Goal: Task Accomplishment & Management: Manage account settings

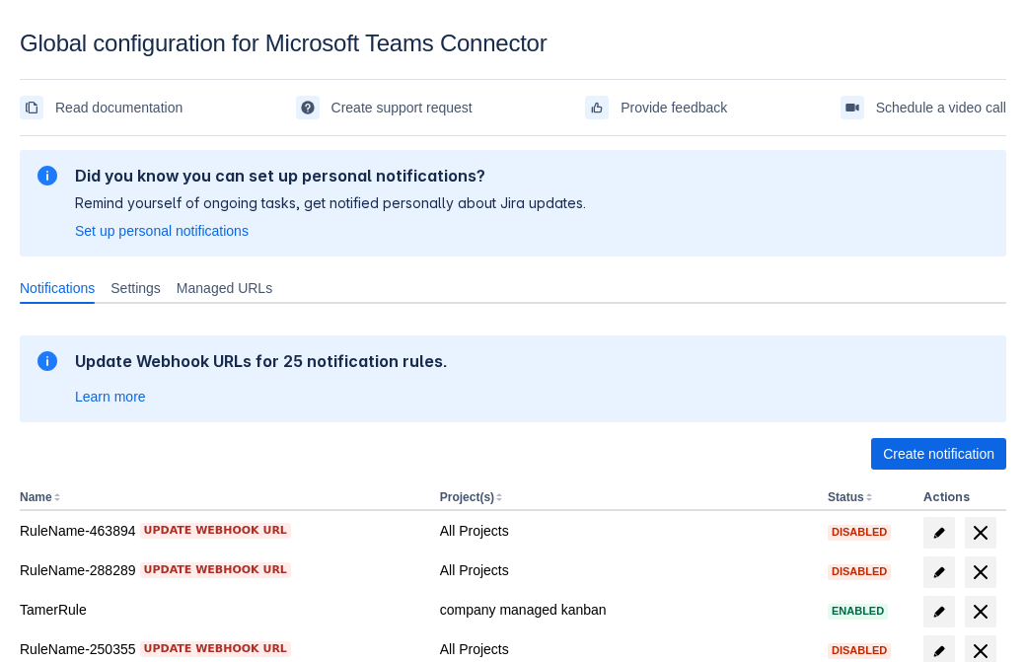
click at [938, 454] on span "Create notification" at bounding box center [938, 454] width 111 height 32
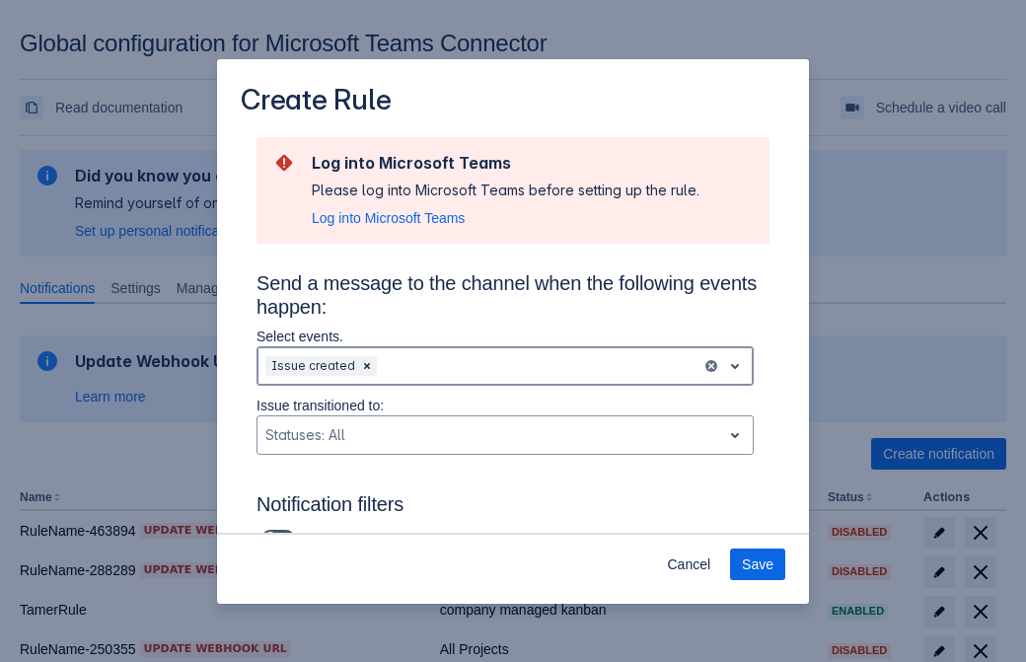
click at [505, 366] on div "Scrollable content" at bounding box center [537, 366] width 313 height 24
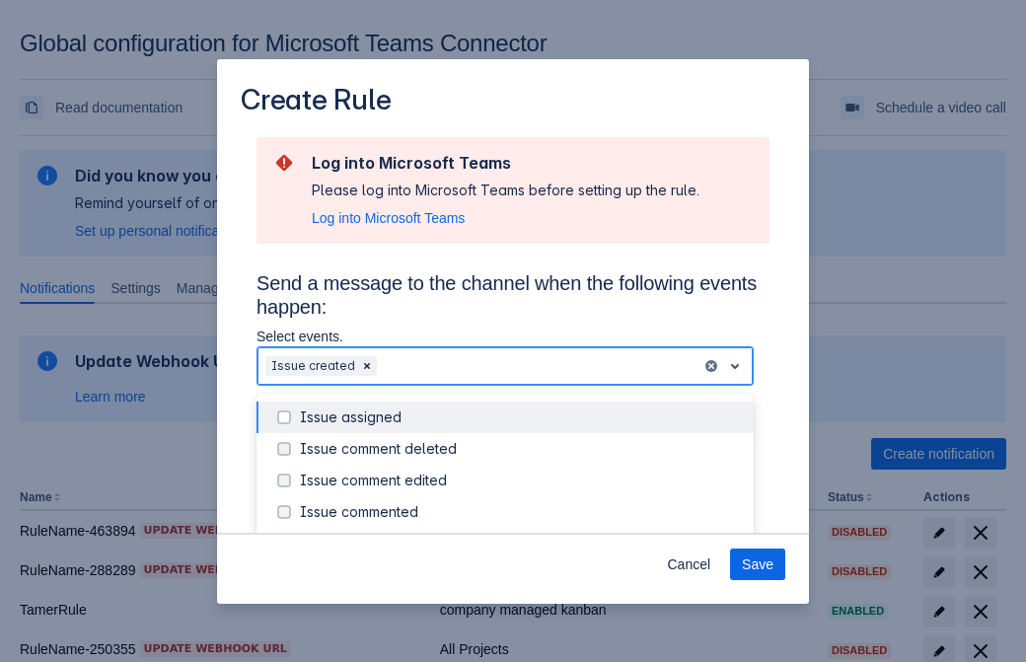
click at [521, 534] on div "Issue created" at bounding box center [521, 544] width 442 height 20
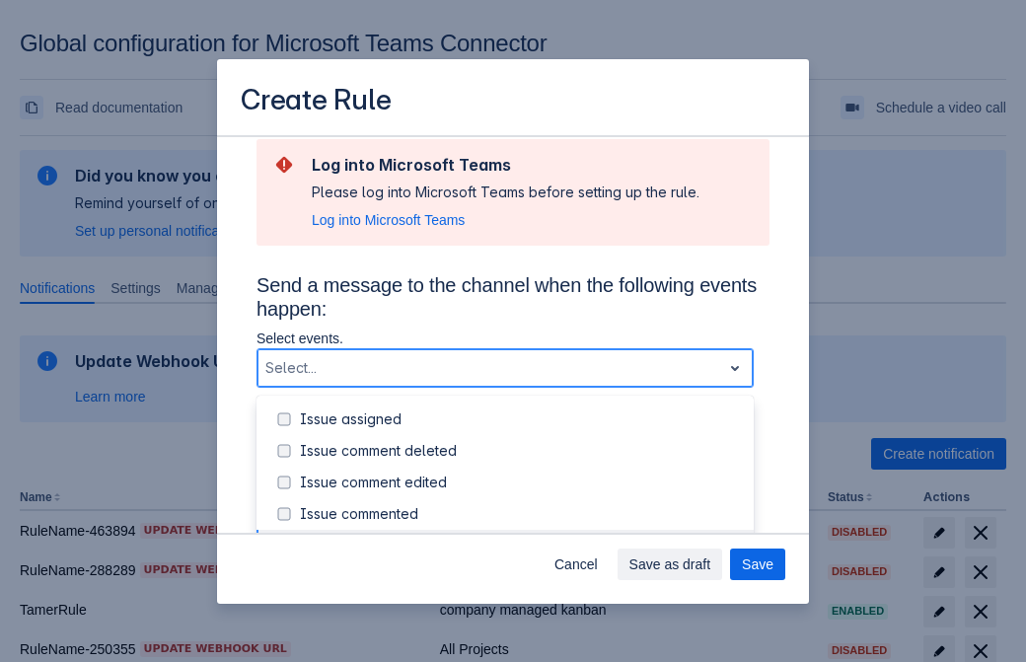
scroll to position [212, 0]
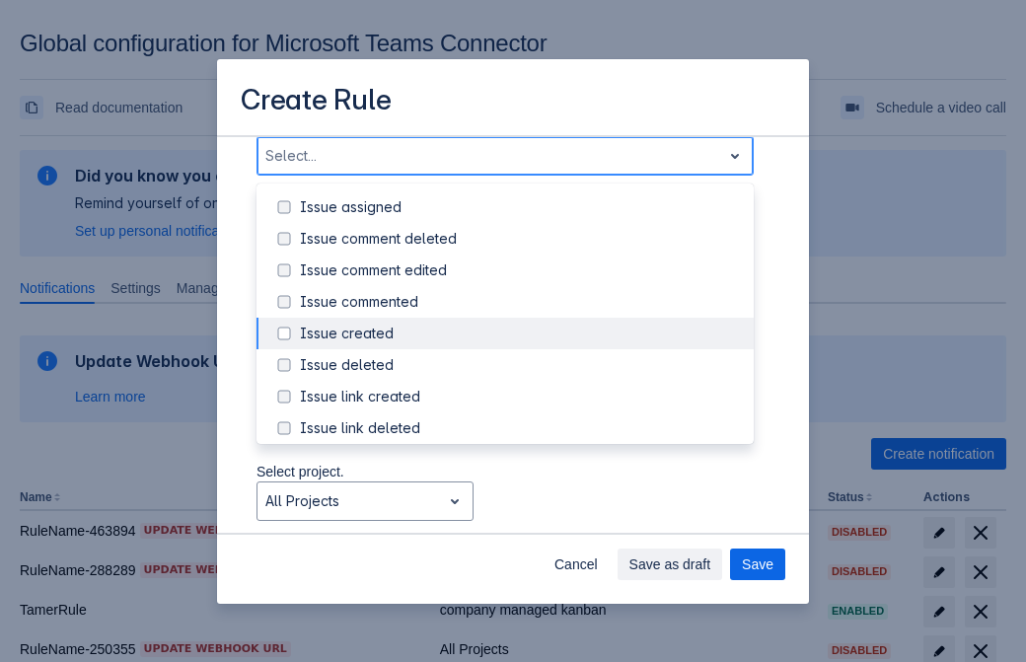
click at [521, 513] on div "Issue updated" at bounding box center [521, 523] width 442 height 20
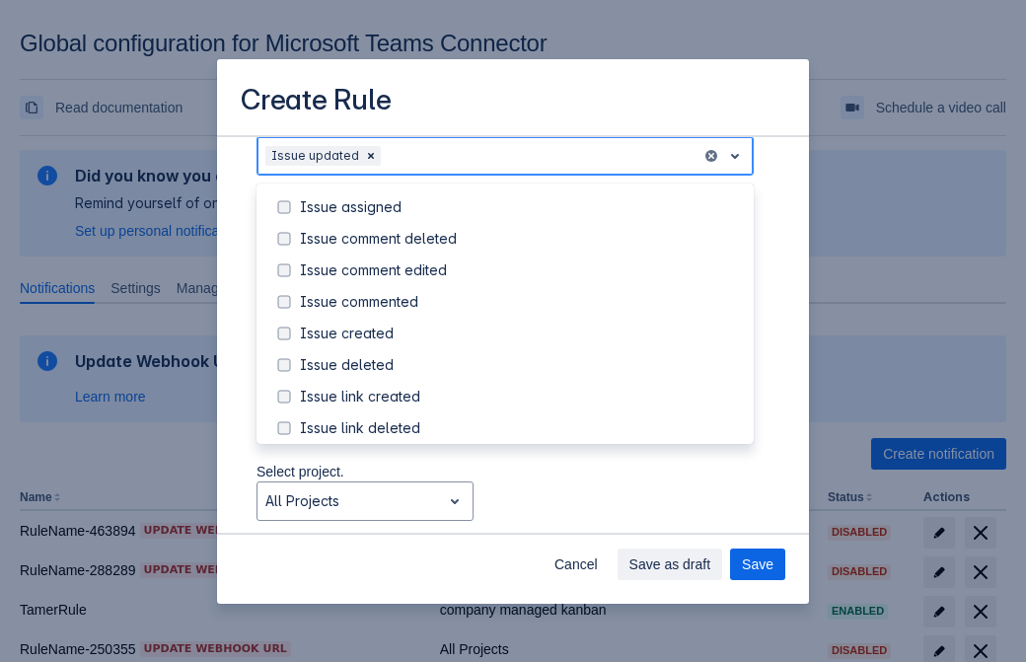
scroll to position [209, 0]
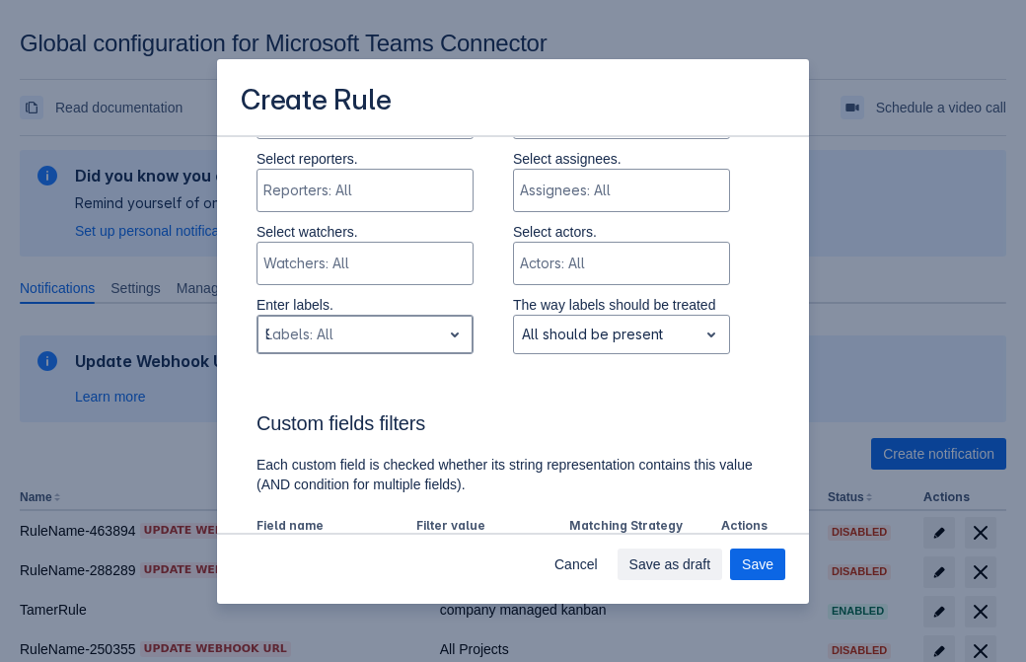
type input "967714_label"
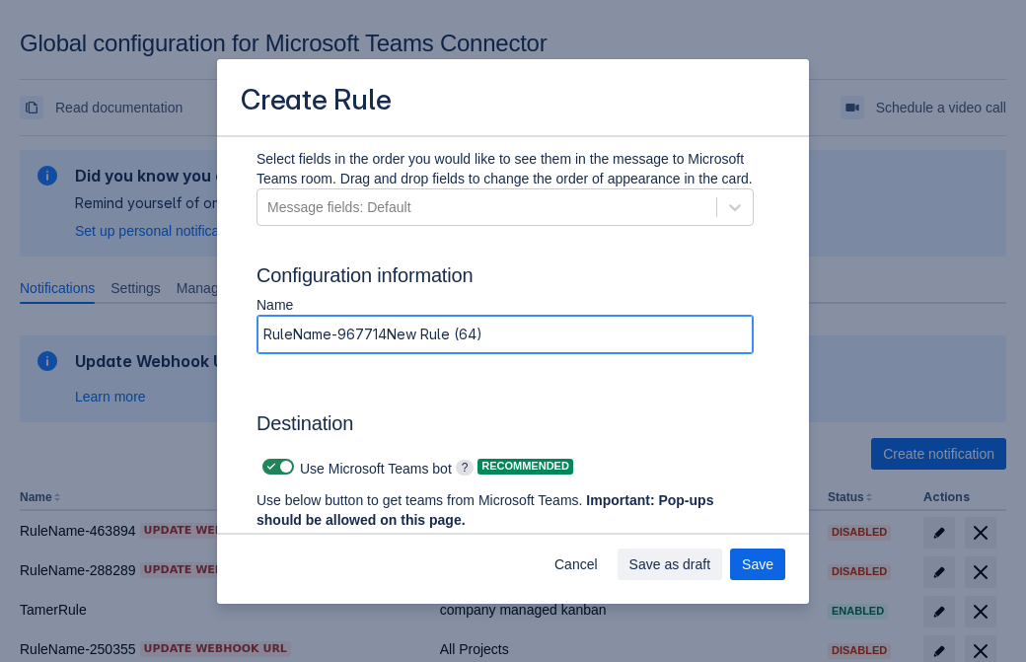
type input "RuleName-967714New Rule (64)"
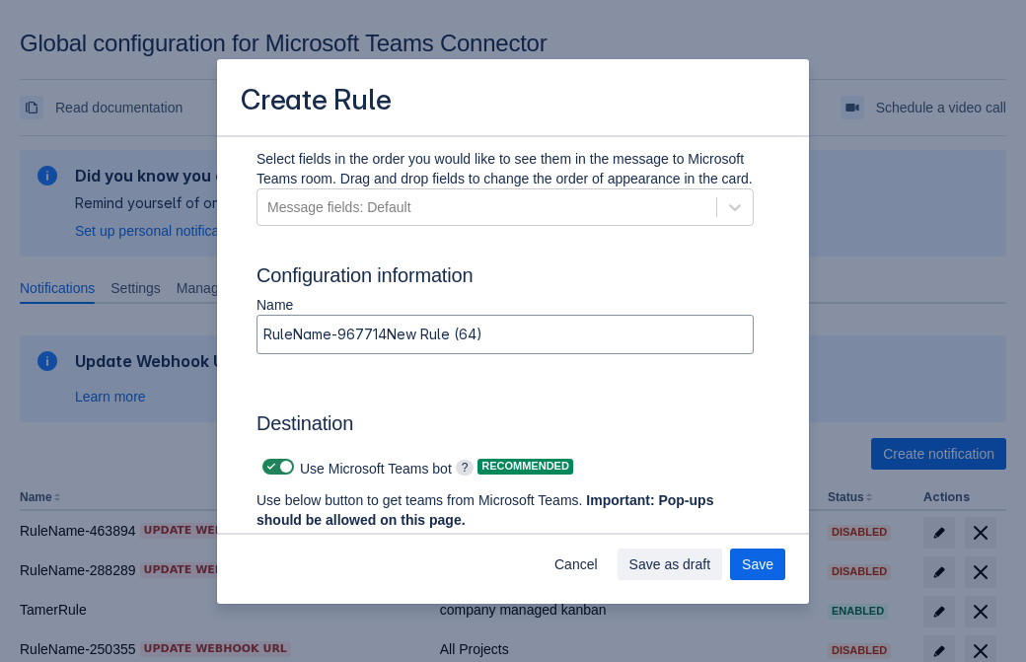
click at [268, 467] on span "Scrollable content" at bounding box center [271, 467] width 16 height 16
click at [268, 467] on input "Scrollable content" at bounding box center [268, 467] width 13 height 13
checkbox input "false"
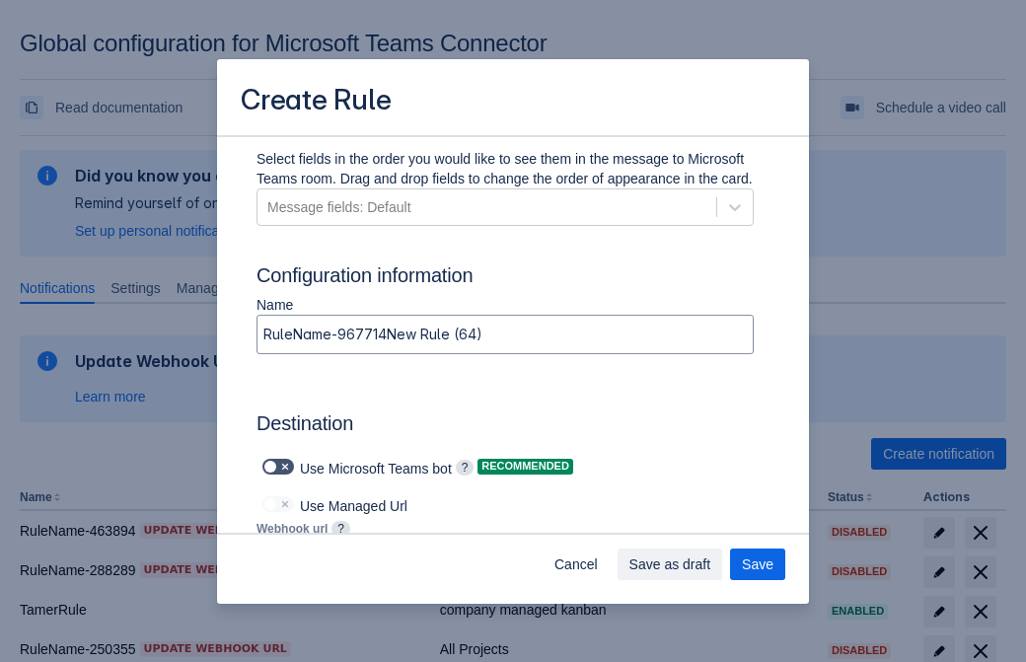
type input "https://prod-112.westeurope.logic.azure.com:443/workflows/bae959254738451b85002…"
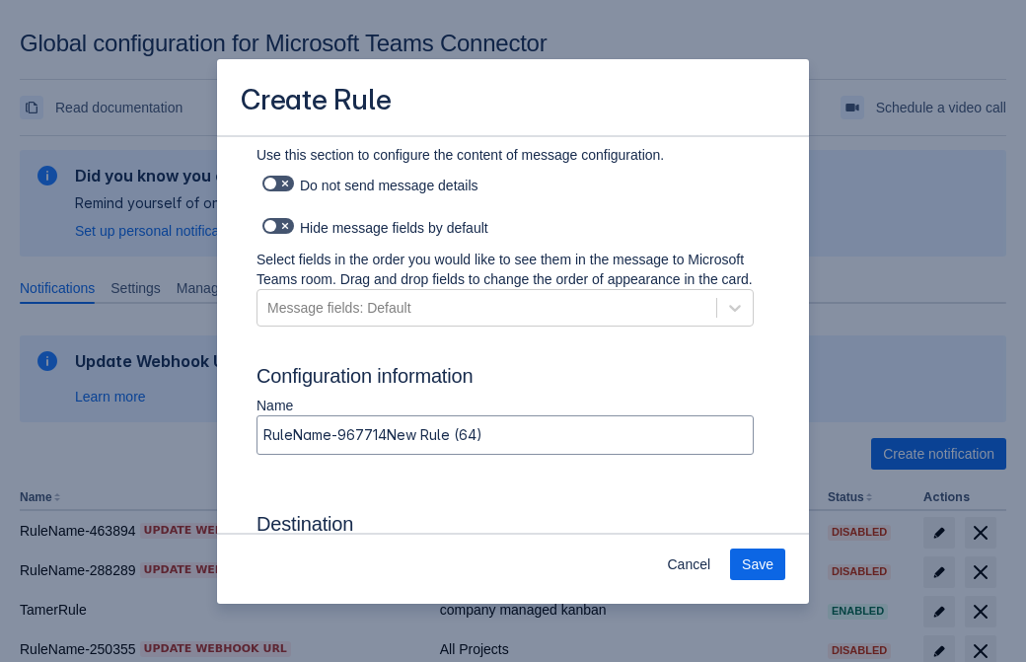
click at [758, 564] on span "Save" at bounding box center [758, 564] width 32 height 32
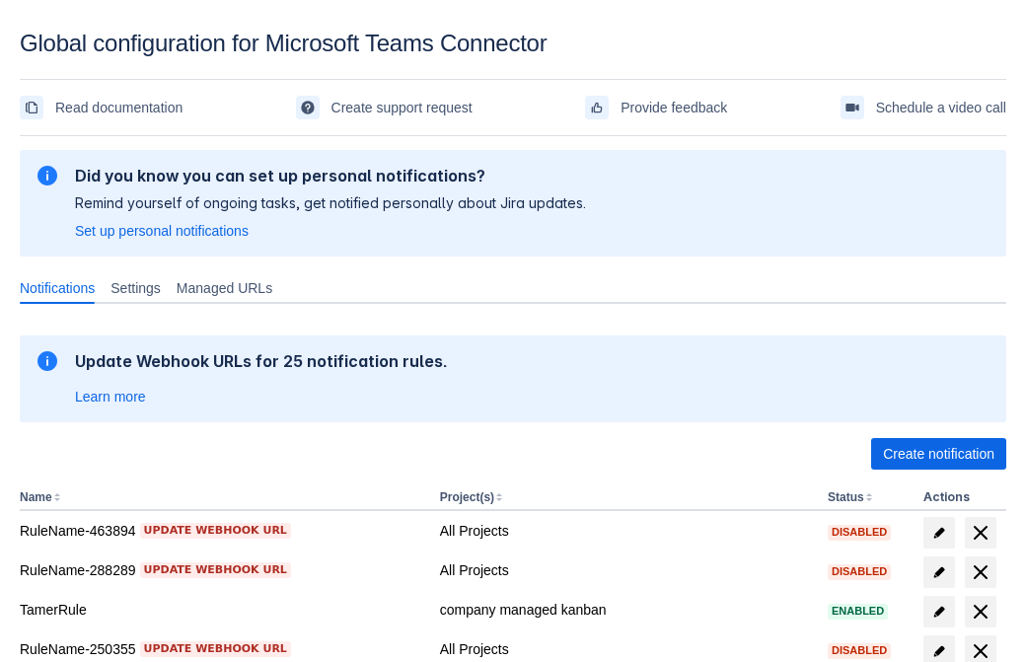
scroll to position [407, 0]
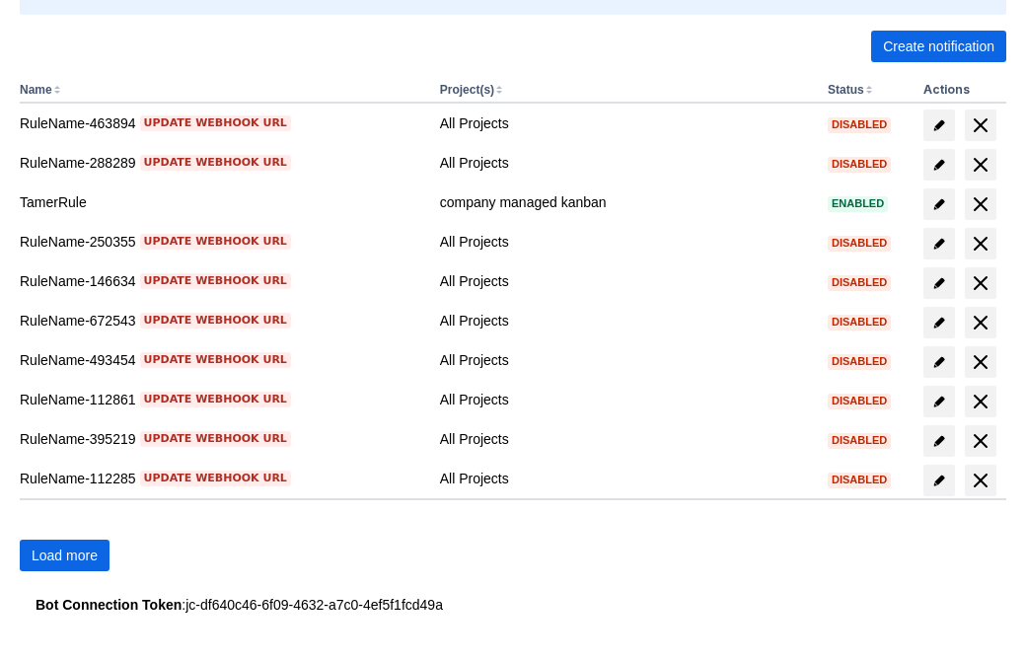
click at [64, 555] on span "Load more" at bounding box center [65, 556] width 66 height 32
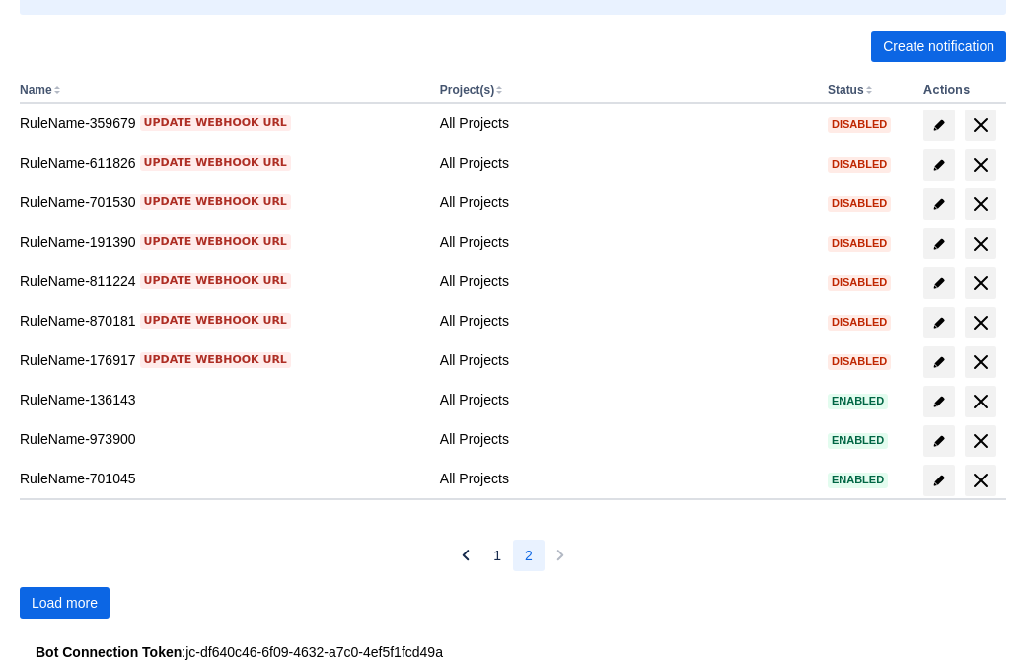
click at [64, 603] on span "Load more" at bounding box center [65, 603] width 66 height 32
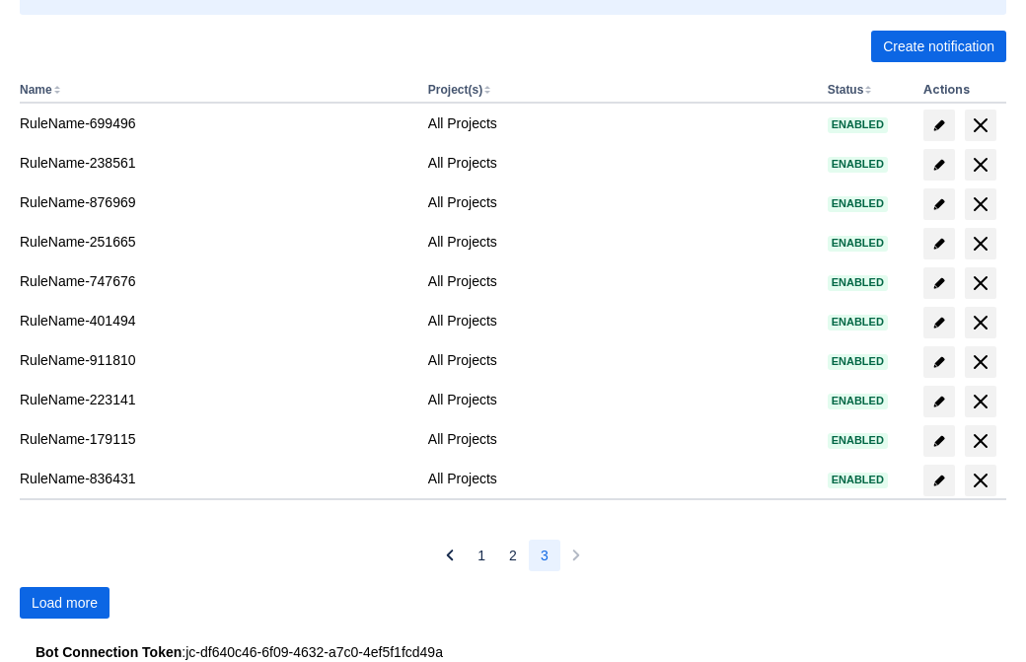
click at [64, 603] on span "Load more" at bounding box center [65, 603] width 66 height 32
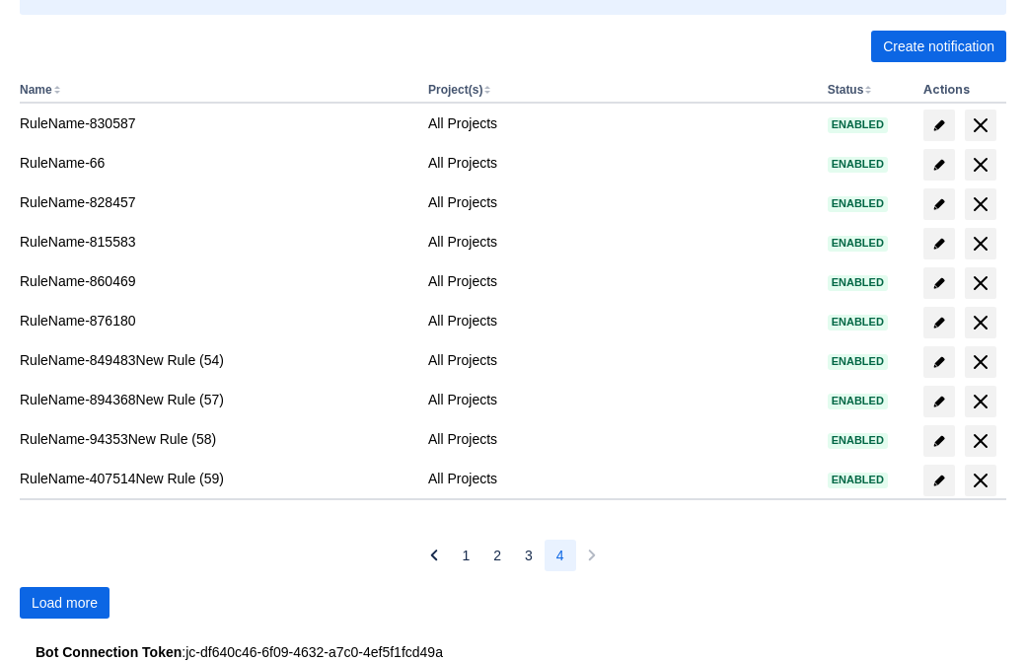
click at [64, 603] on span "Load more" at bounding box center [65, 603] width 66 height 32
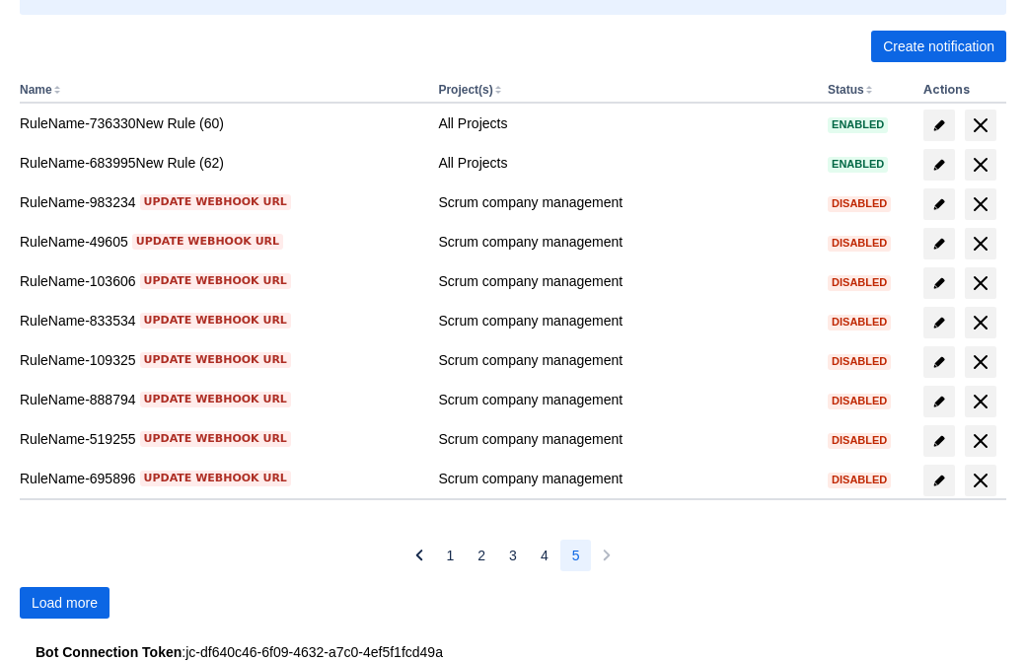
click at [64, 603] on span "Load more" at bounding box center [65, 603] width 66 height 32
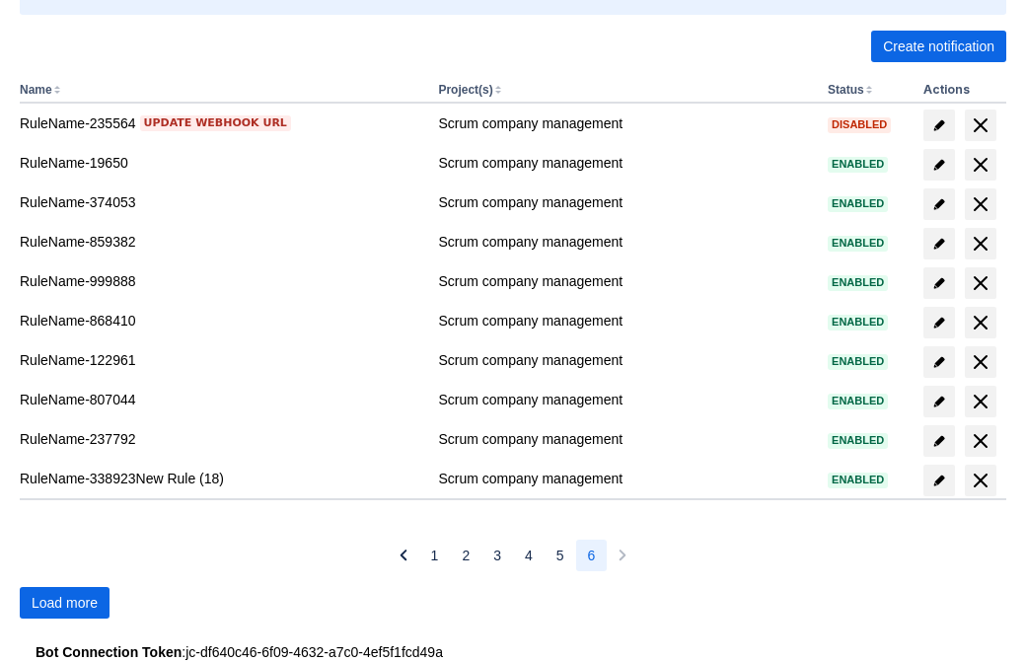
click at [64, 603] on span "Load more" at bounding box center [65, 603] width 66 height 32
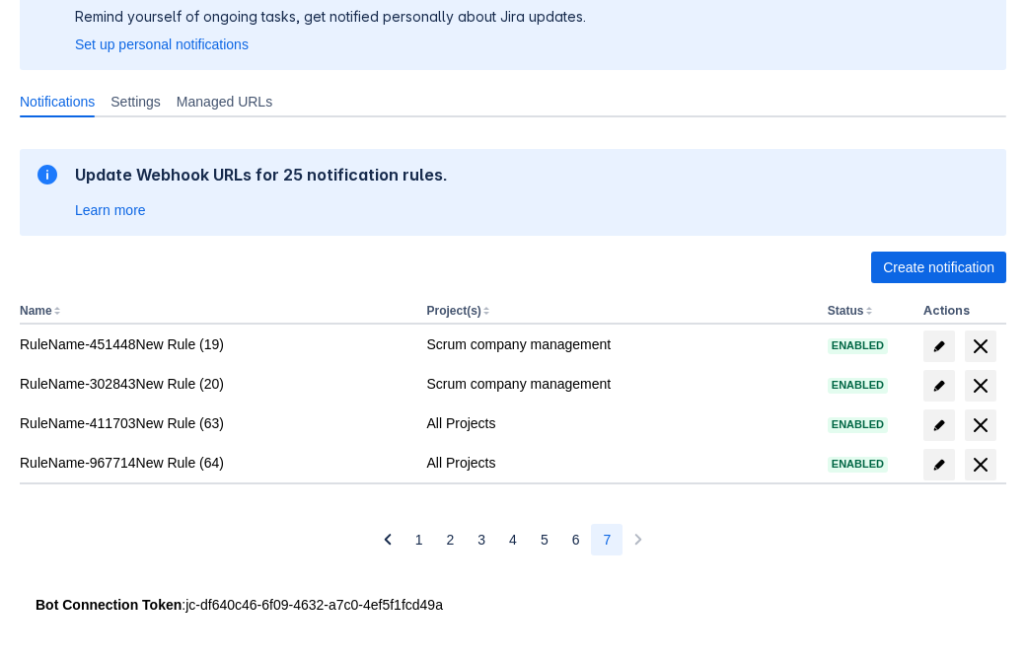
scroll to position [186, 0]
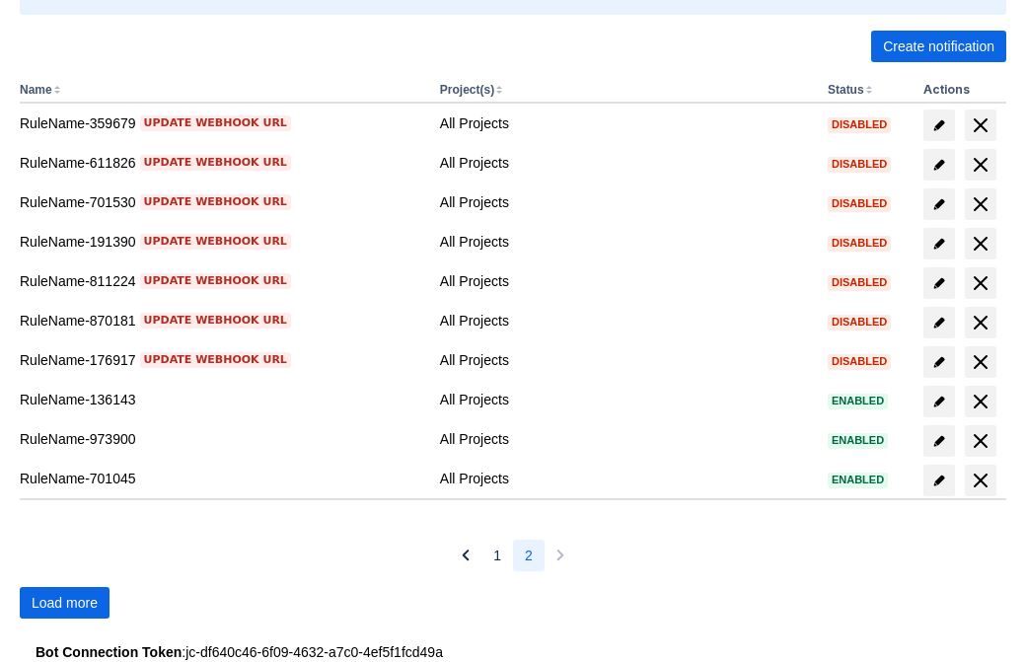
click at [64, 603] on span "Load more" at bounding box center [65, 603] width 66 height 32
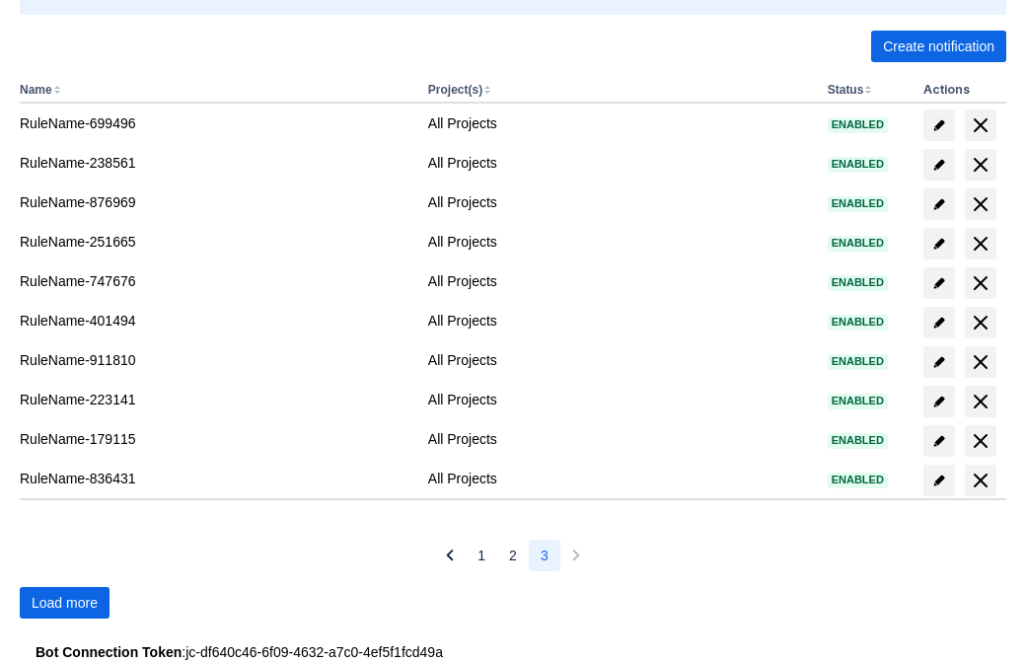
click at [64, 603] on span "Load more" at bounding box center [65, 603] width 66 height 32
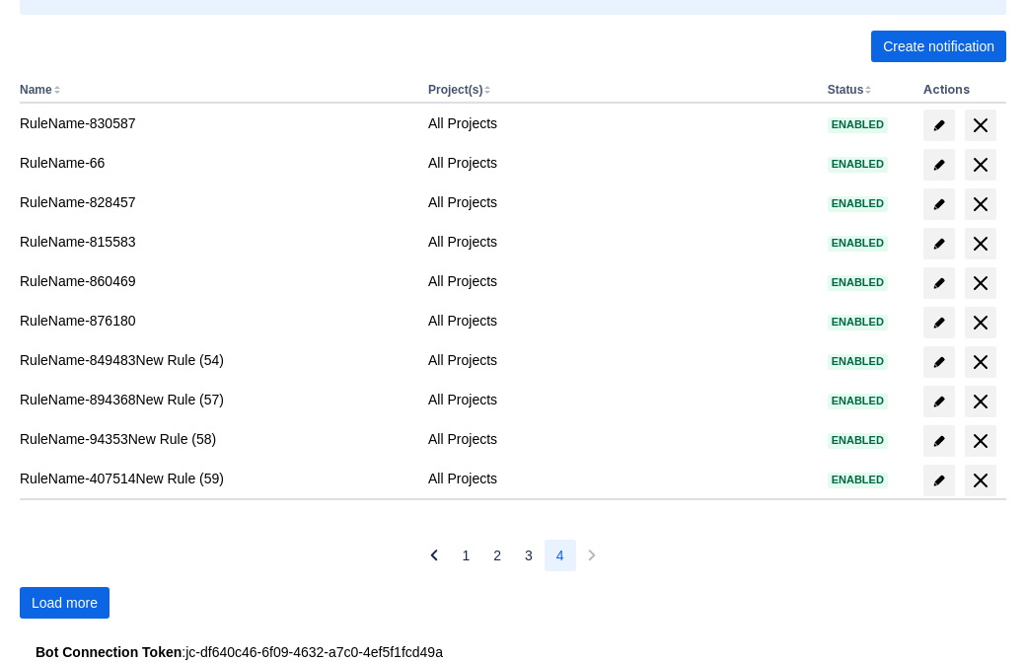
click at [64, 603] on span "Load more" at bounding box center [65, 603] width 66 height 32
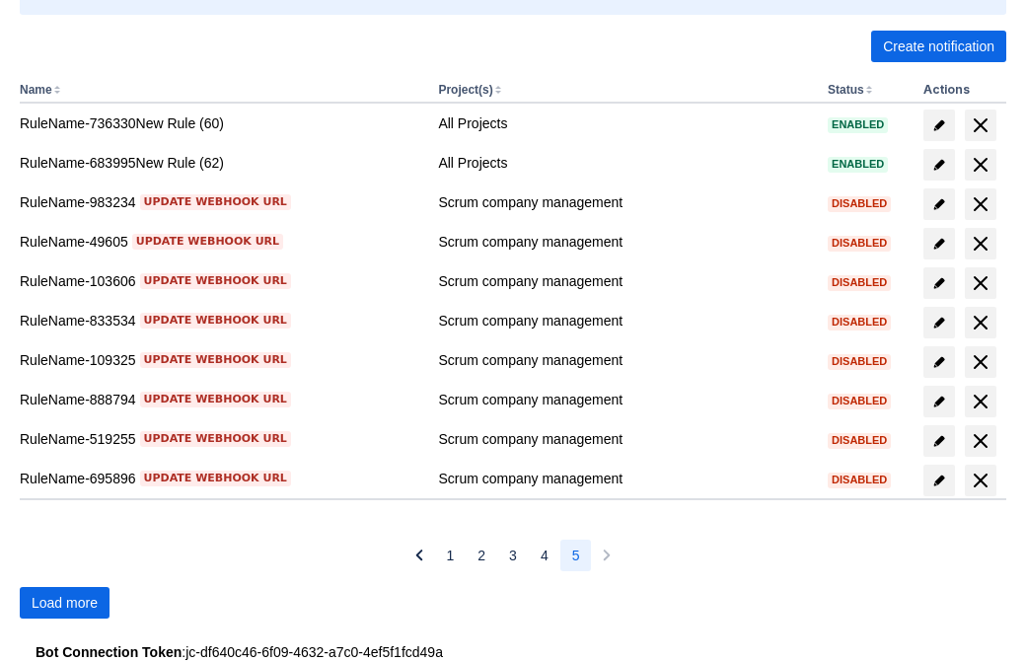
click at [64, 603] on span "Load more" at bounding box center [65, 603] width 66 height 32
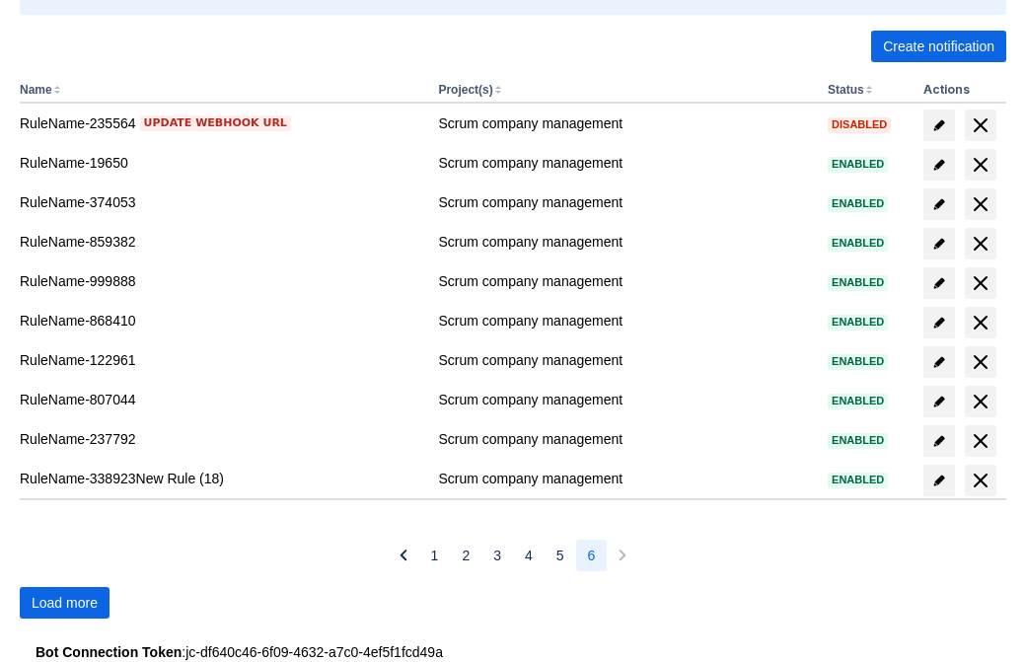
click at [64, 603] on span "Load more" at bounding box center [65, 603] width 66 height 32
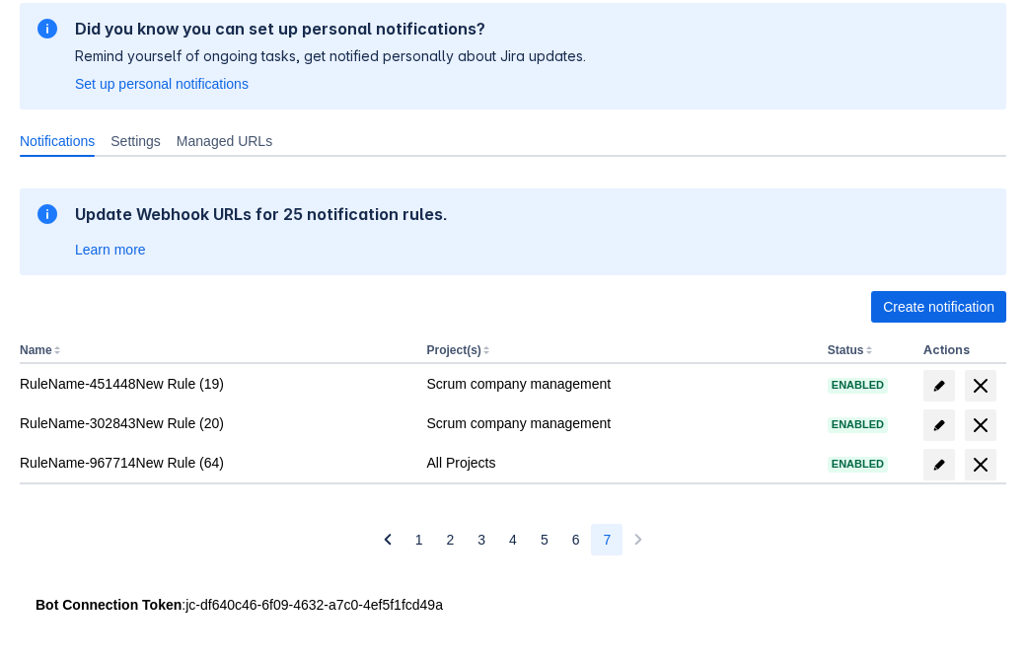
scroll to position [147, 0]
click at [980, 465] on span "delete" at bounding box center [981, 465] width 24 height 24
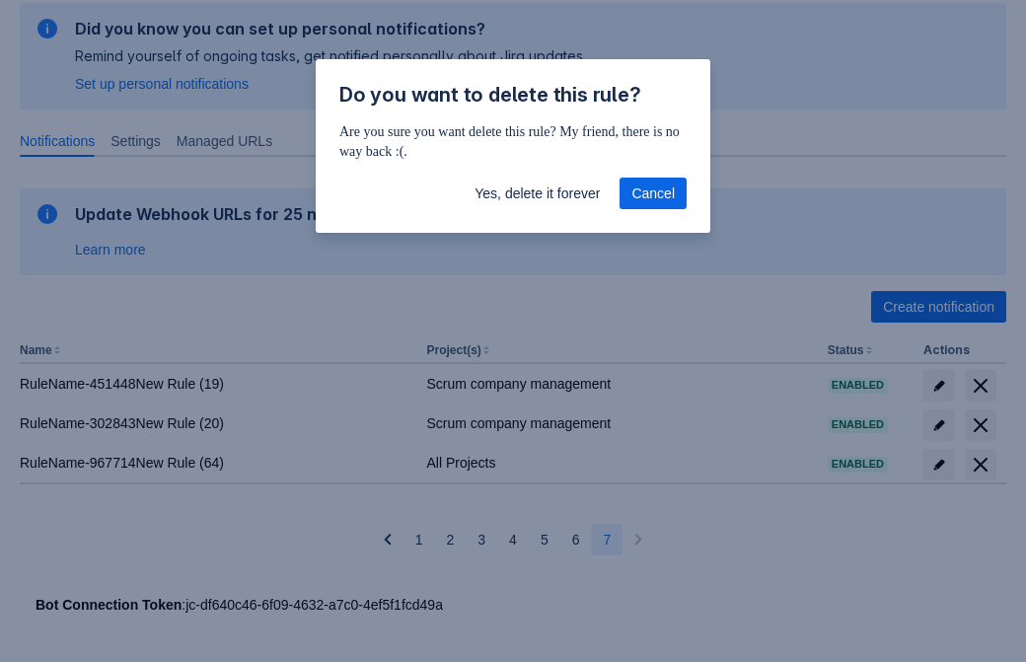
click at [537, 193] on span "Yes, delete it forever" at bounding box center [536, 194] width 125 height 32
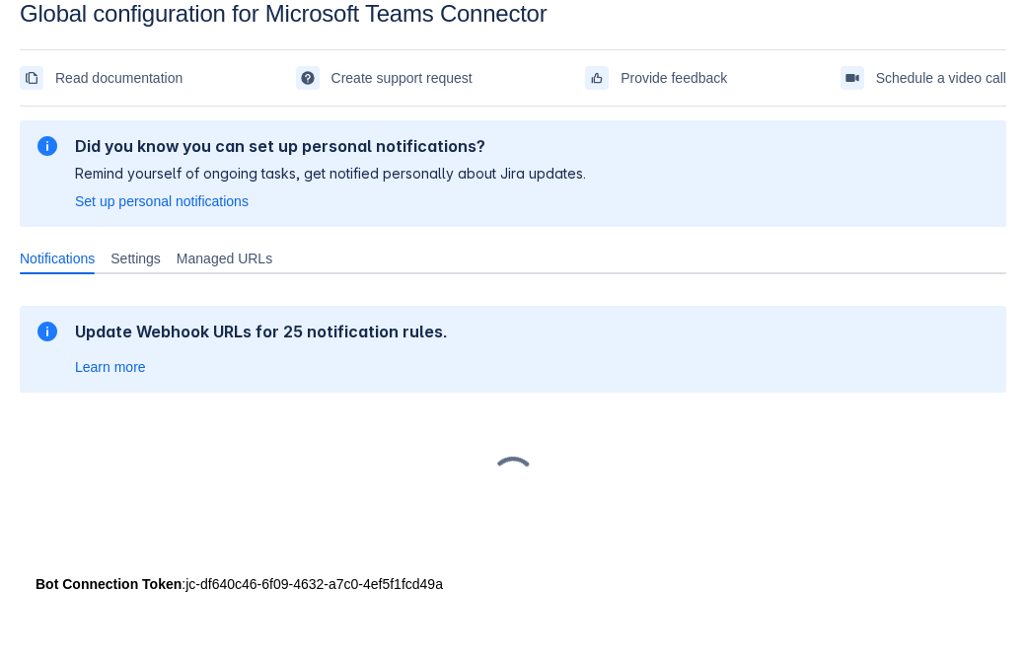
scroll to position [30, 0]
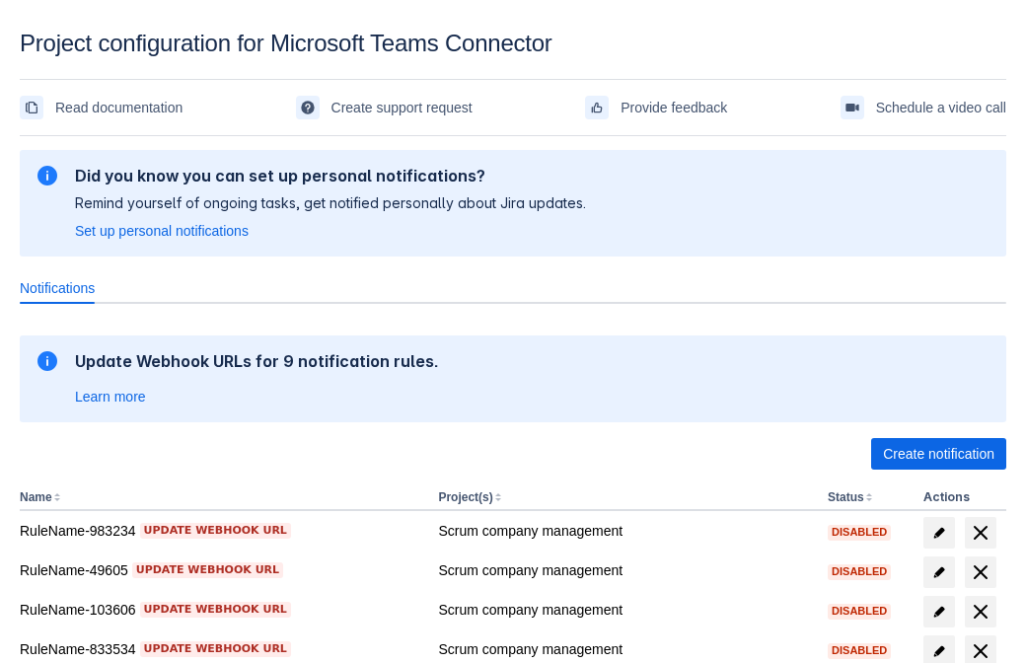
click at [938, 454] on span "Create notification" at bounding box center [938, 454] width 111 height 32
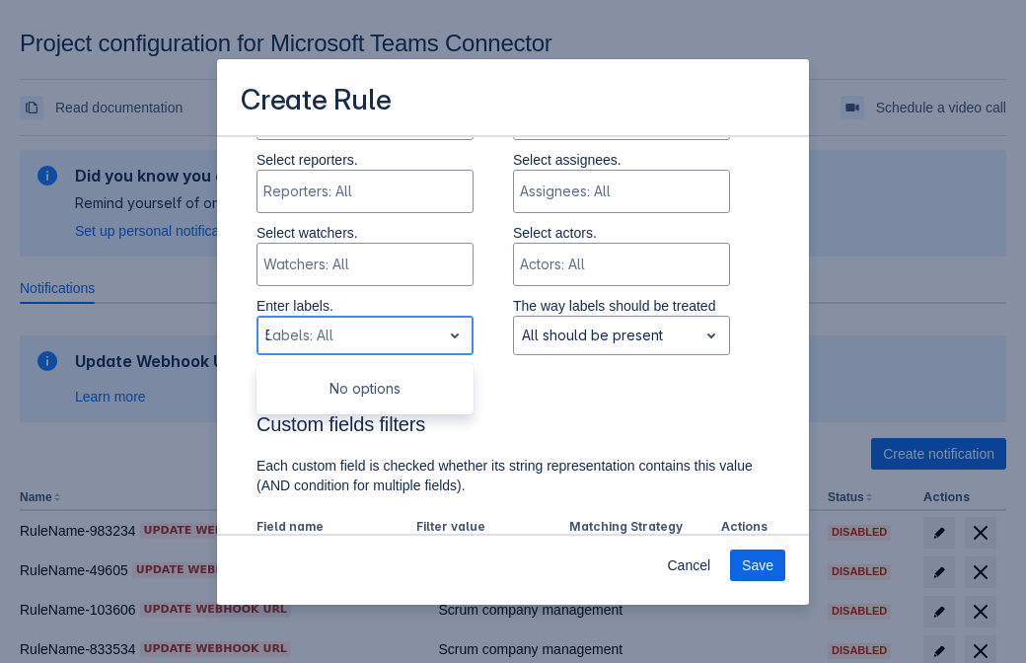
type input "530584_label"
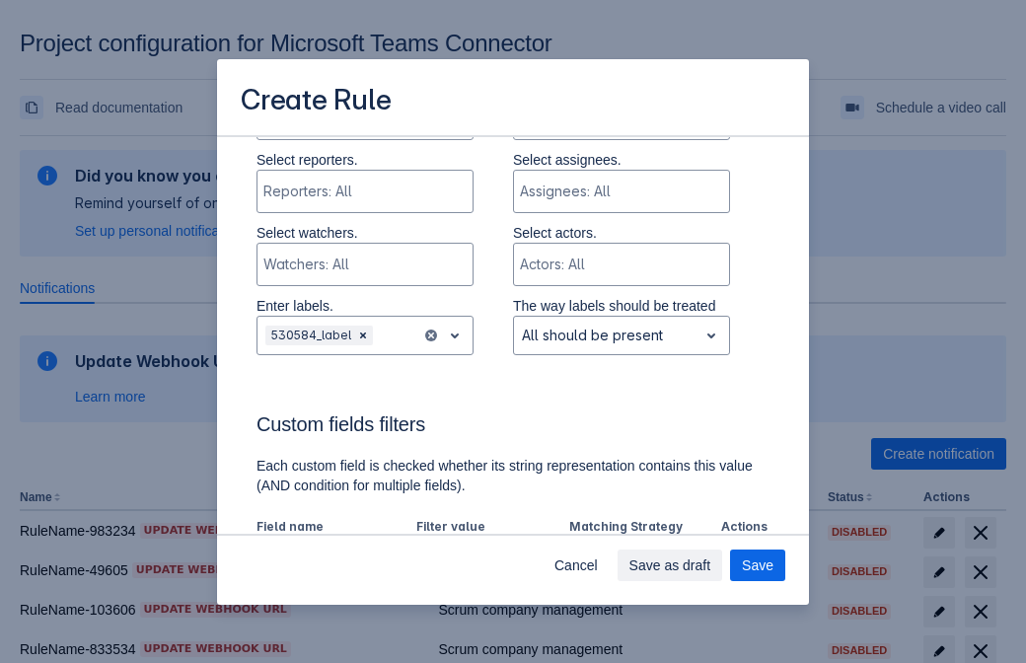
scroll to position [1222, 0]
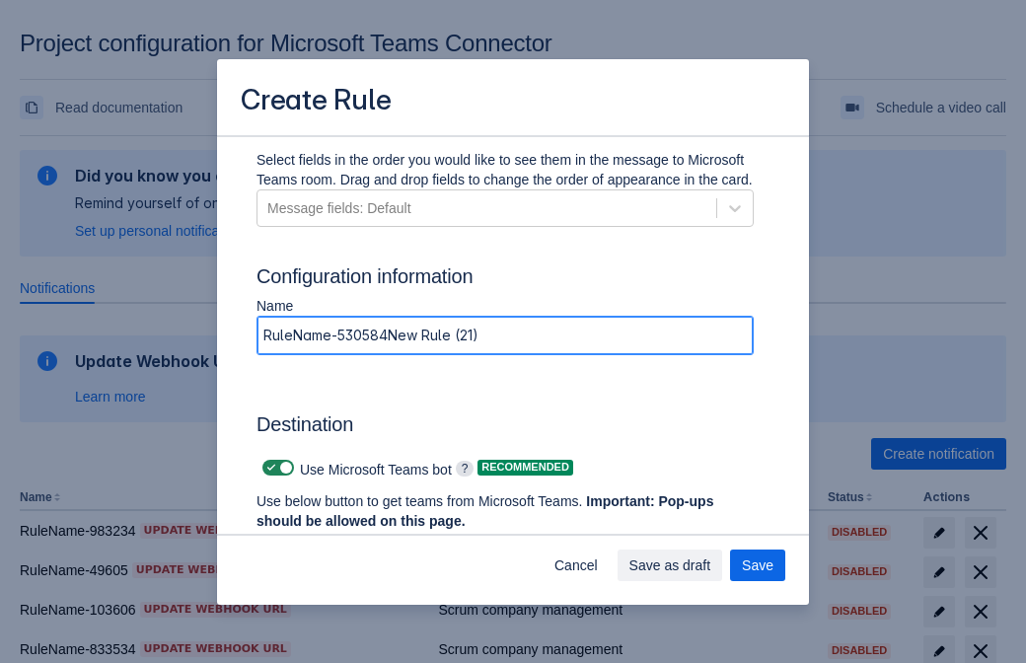
type input "RuleName-530584New Rule (21)"
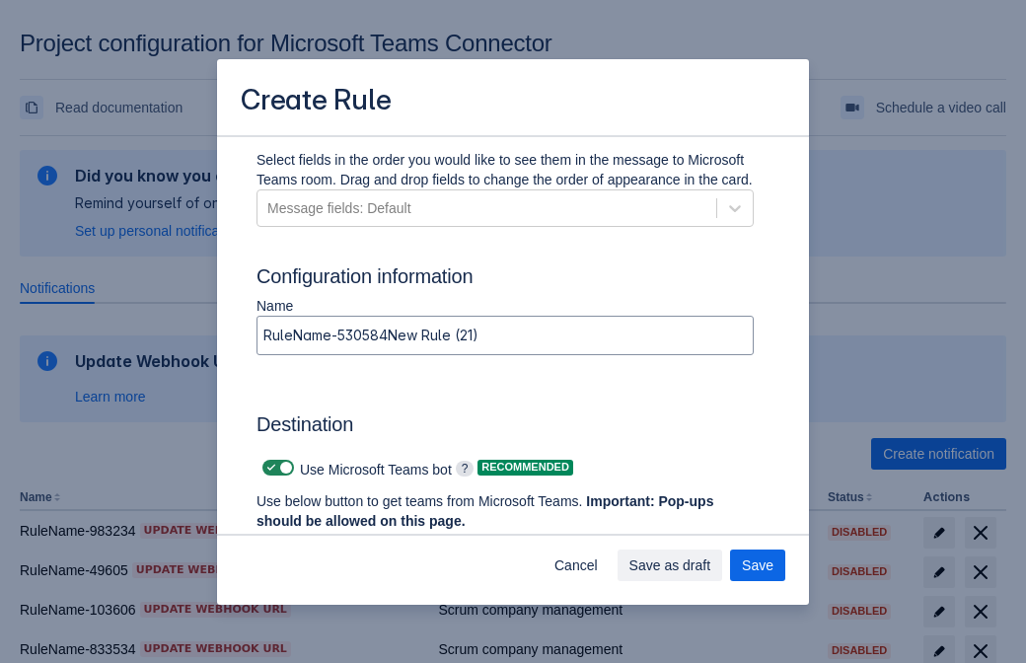
click at [268, 468] on span at bounding box center [271, 468] width 16 height 16
click at [268, 468] on input "checkbox" at bounding box center [268, 468] width 13 height 13
checkbox input "false"
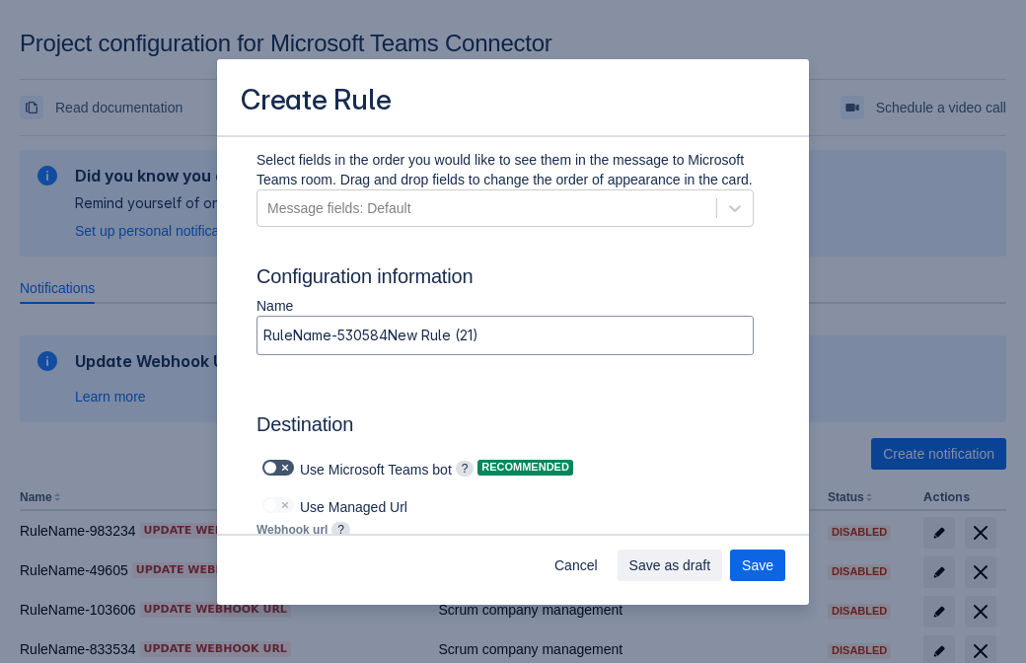
type input "[URL][DOMAIN_NAME][DATE]"
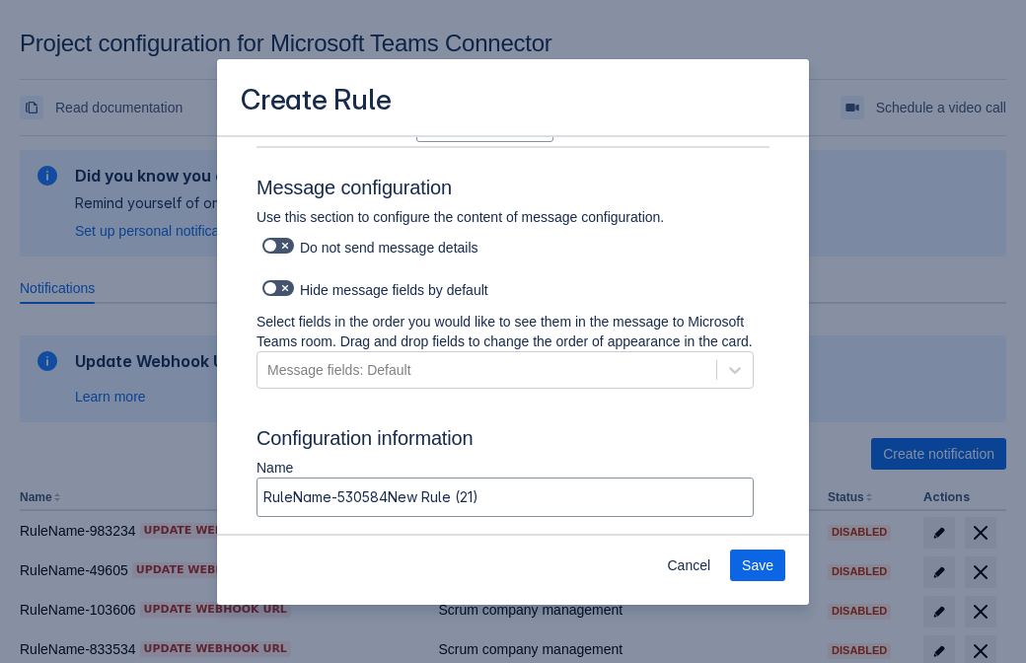
click at [758, 565] on span "Save" at bounding box center [758, 565] width 32 height 32
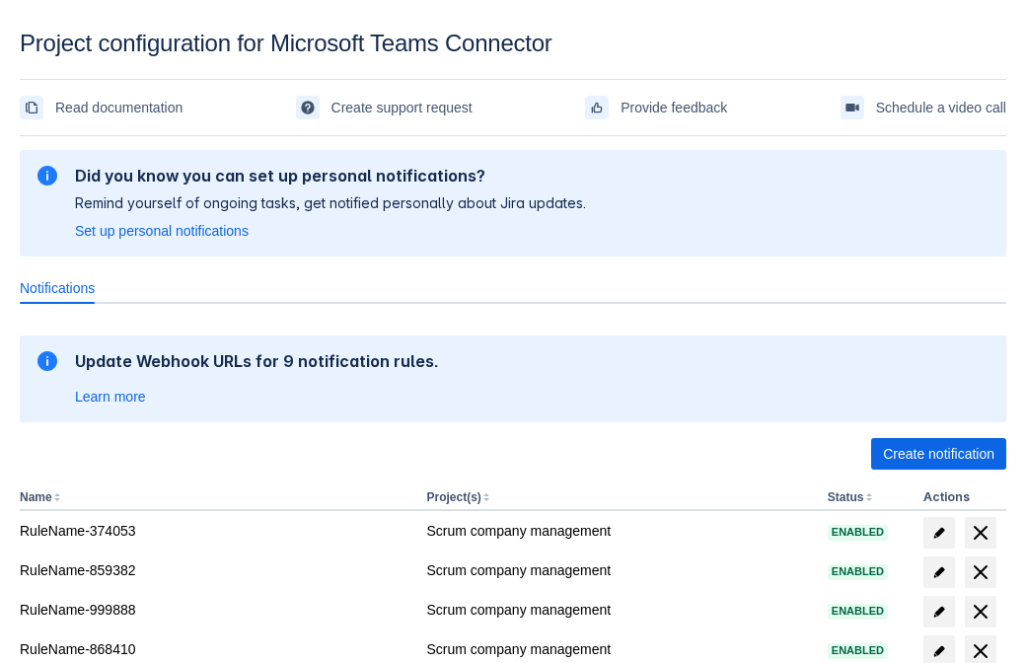
scroll to position [387, 0]
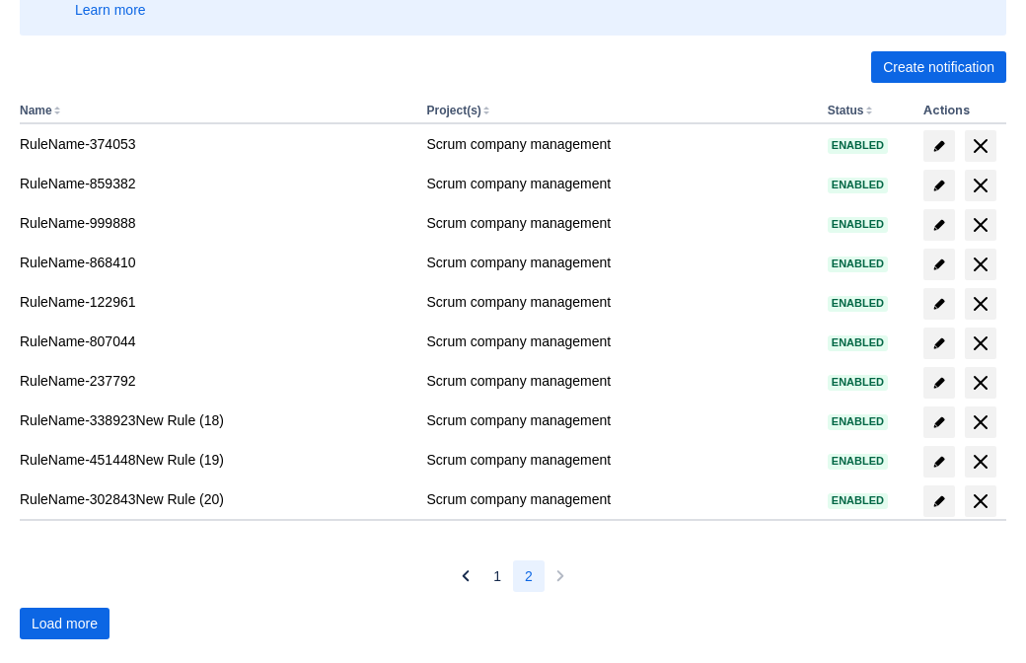
click at [64, 623] on span "Load more" at bounding box center [65, 624] width 66 height 32
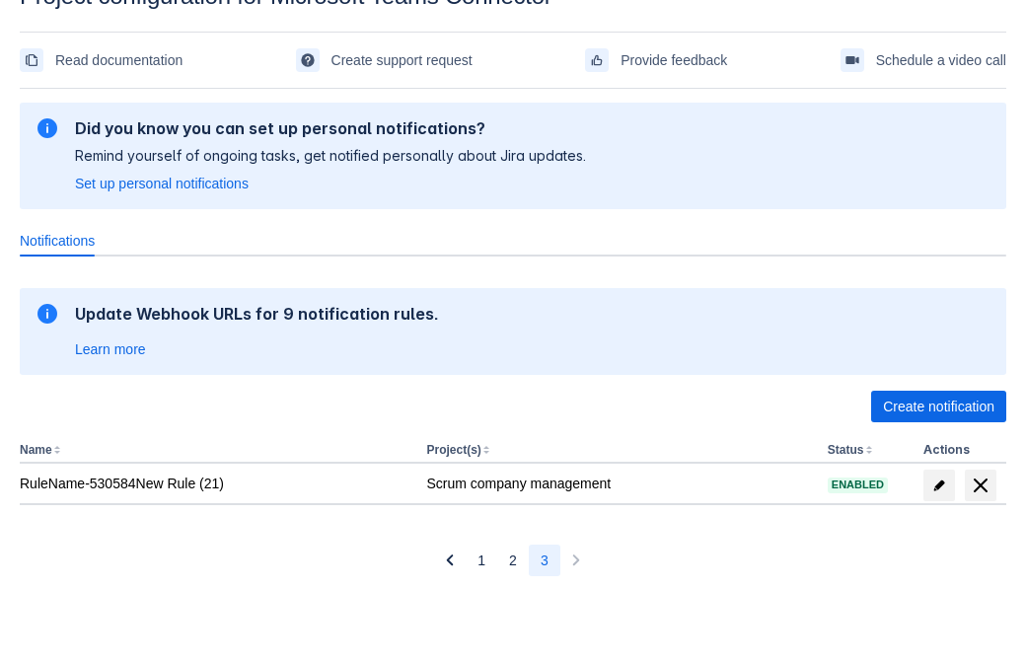
scroll to position [47, 0]
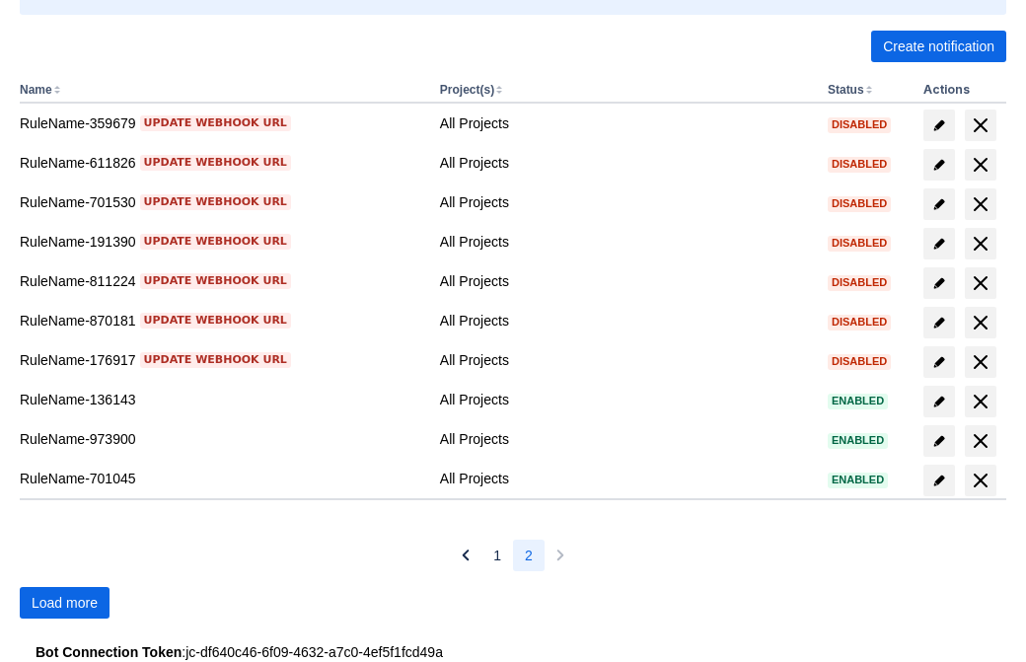
click at [64, 603] on span "Load more" at bounding box center [65, 603] width 66 height 32
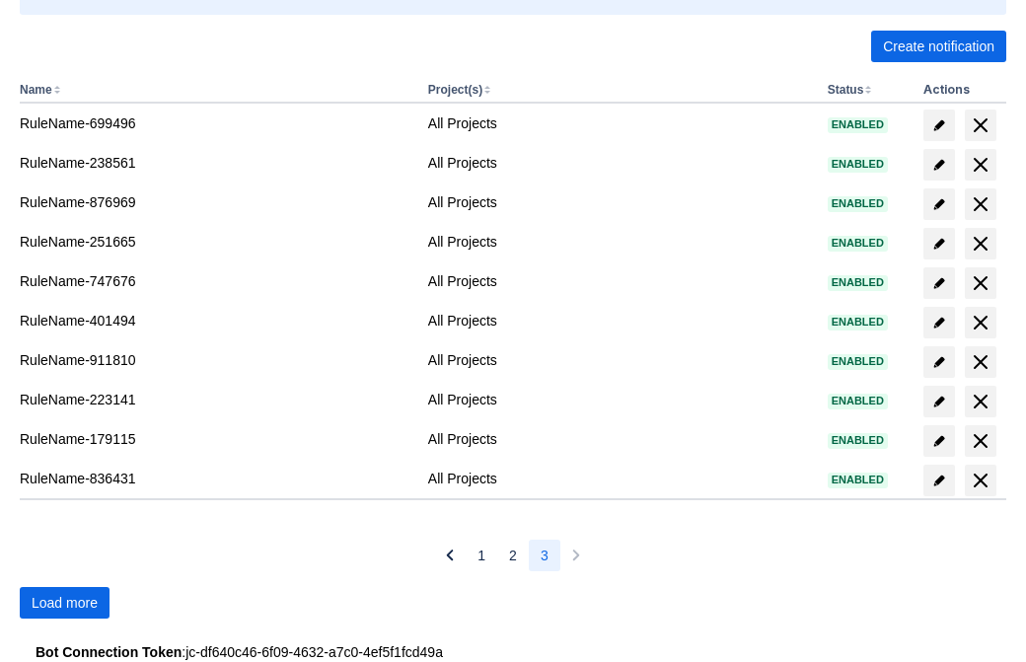
click at [64, 603] on span "Load more" at bounding box center [65, 603] width 66 height 32
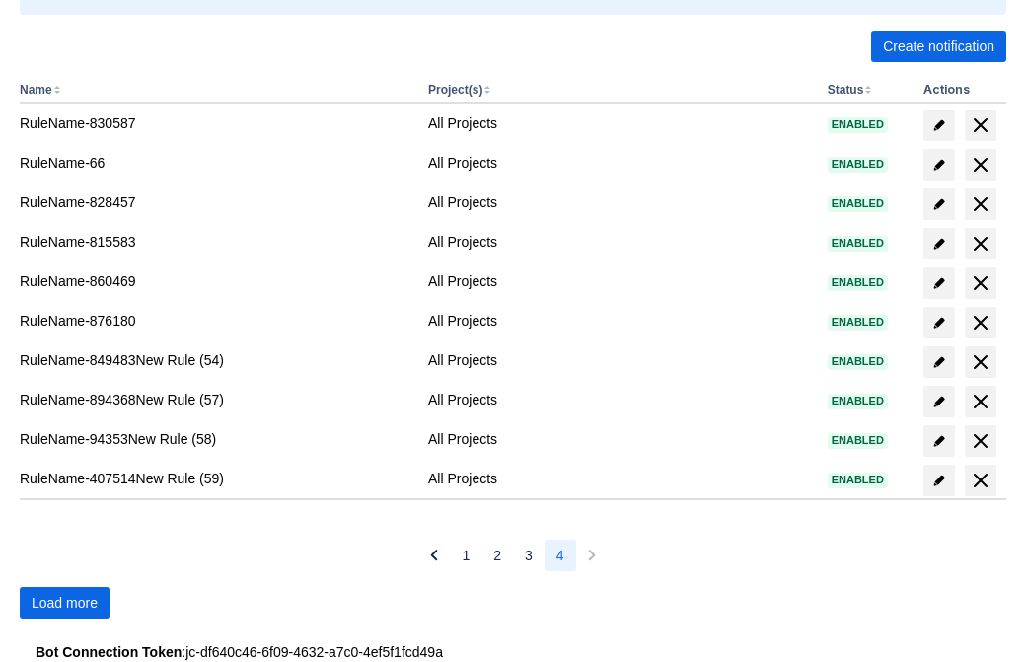
click at [64, 603] on span "Load more" at bounding box center [65, 603] width 66 height 32
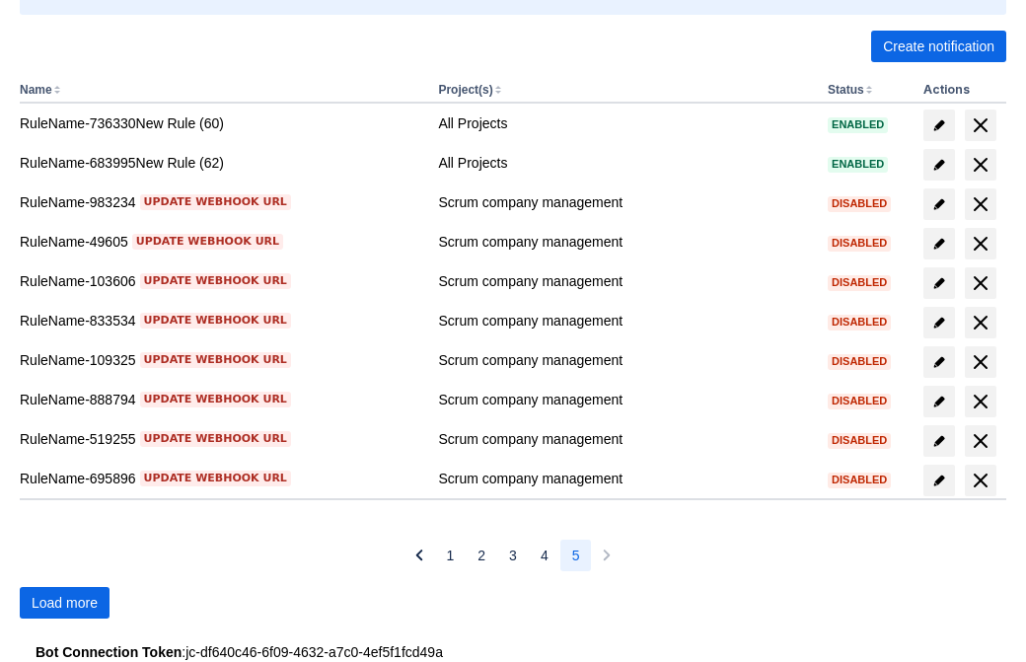
click at [64, 603] on span "Load more" at bounding box center [65, 603] width 66 height 32
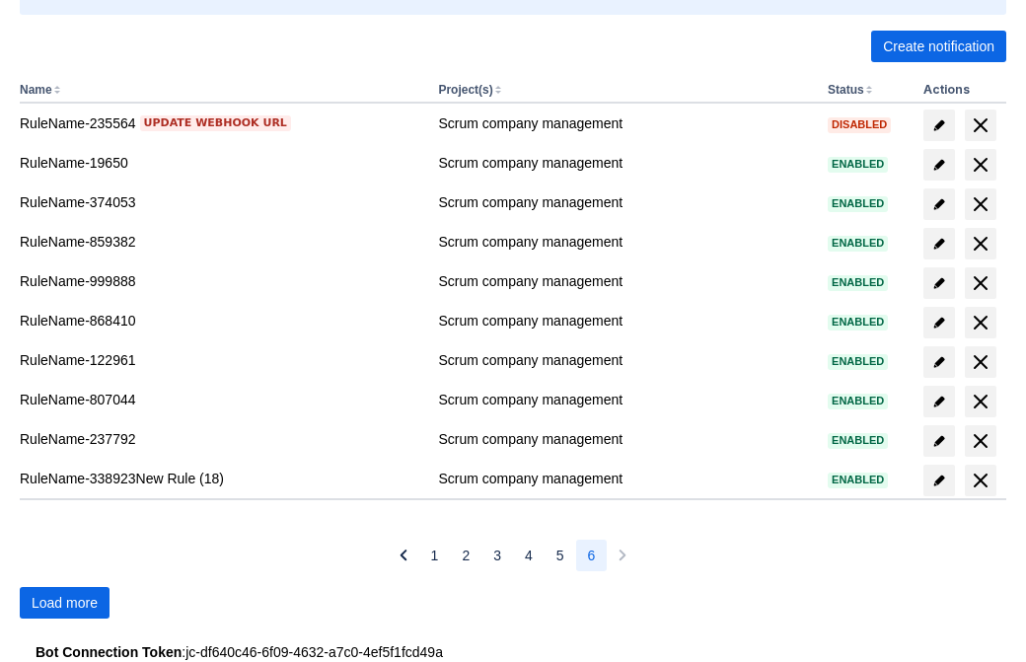
click at [64, 603] on span "Load more" at bounding box center [65, 603] width 66 height 32
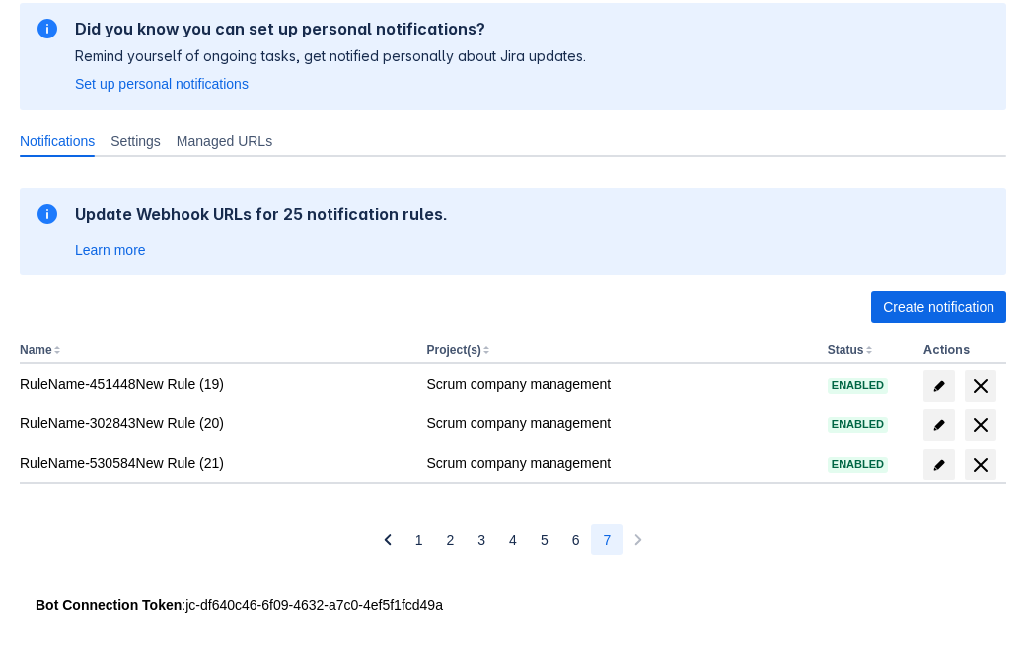
scroll to position [147, 0]
click at [980, 465] on span "delete" at bounding box center [981, 465] width 24 height 24
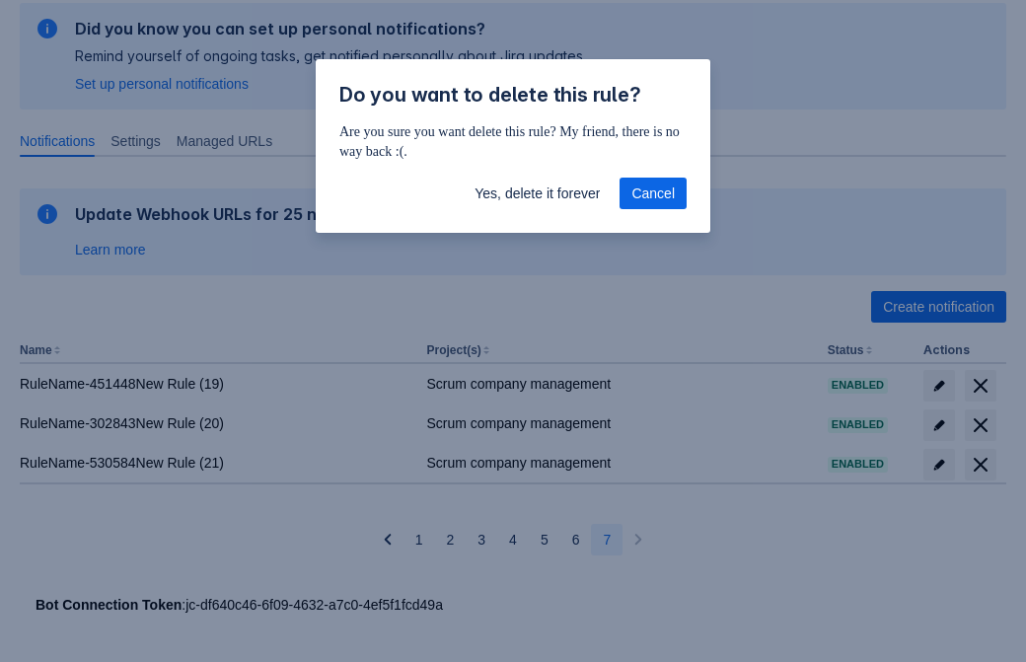
click at [537, 193] on span "Yes, delete it forever" at bounding box center [536, 194] width 125 height 32
